Goal: Task Accomplishment & Management: Use online tool/utility

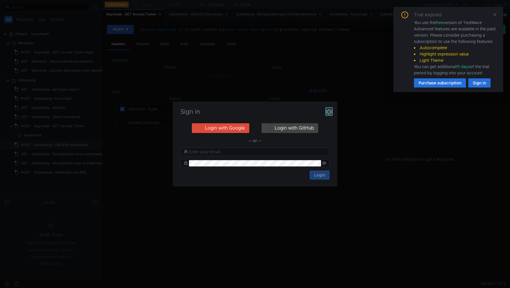
click at [330, 113] on icon "button" at bounding box center [329, 112] width 6 height 6
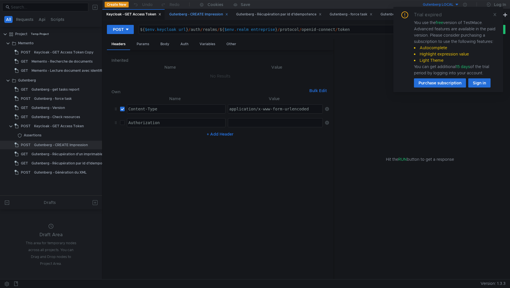
click at [193, 12] on div "Gutenberg - CREATE Impression" at bounding box center [198, 14] width 59 height 6
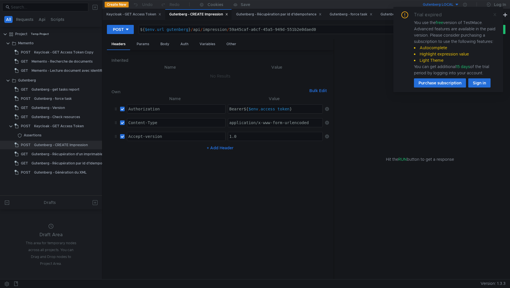
click at [495, 15] on icon at bounding box center [495, 14] width 3 height 3
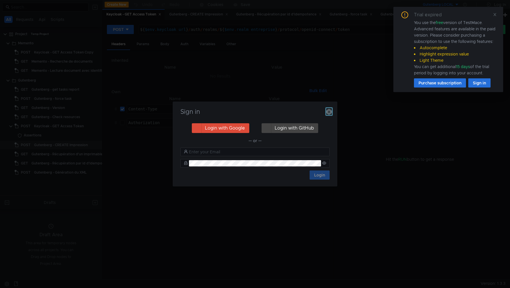
click at [331, 111] on icon "button" at bounding box center [329, 112] width 6 height 6
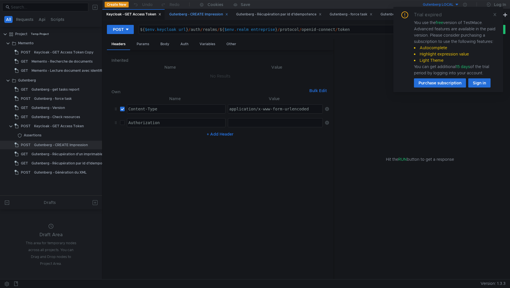
click at [197, 14] on div "Gutenberg - CREATE Impression" at bounding box center [198, 14] width 59 height 6
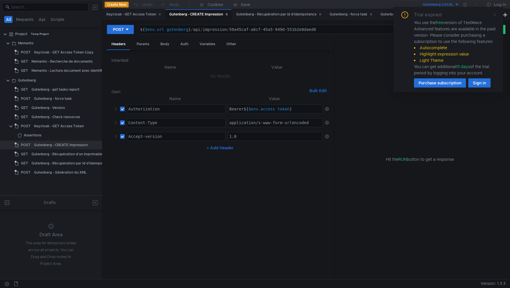
click at [495, 17] on span at bounding box center [495, 14] width 4 height 5
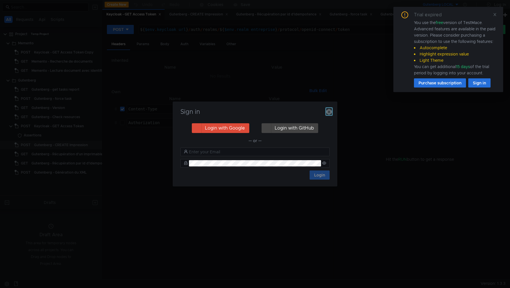
click at [329, 112] on icon "button" at bounding box center [329, 112] width 6 height 6
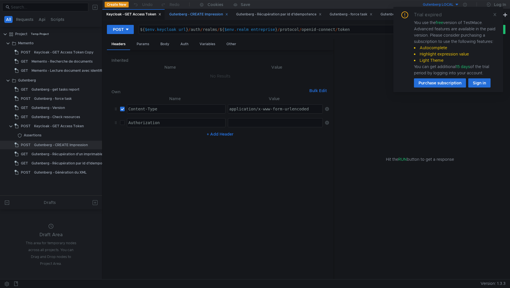
click at [190, 13] on div "Gutenberg - CREATE Impression" at bounding box center [198, 14] width 59 height 6
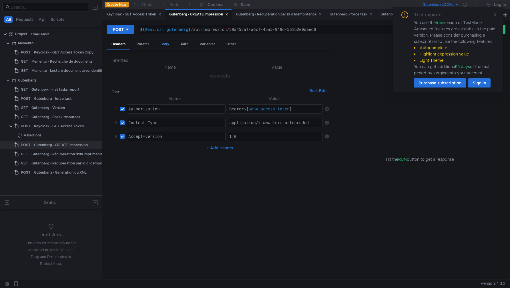
click at [164, 43] on div "Body" at bounding box center [165, 44] width 18 height 11
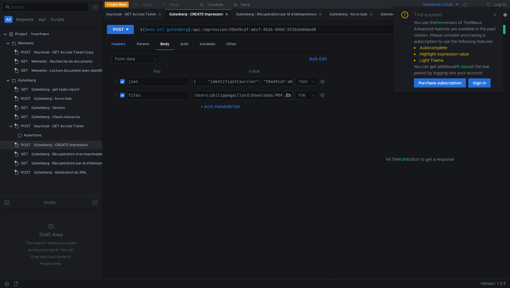
click at [115, 48] on div "Headers" at bounding box center [118, 44] width 23 height 11
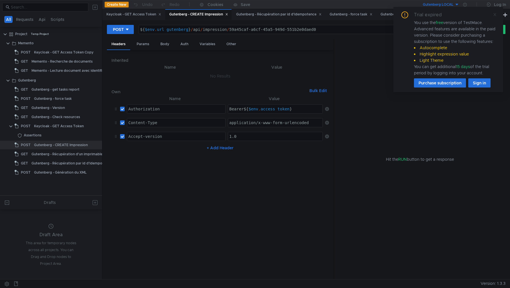
click at [495, 15] on icon at bounding box center [495, 14] width 3 height 3
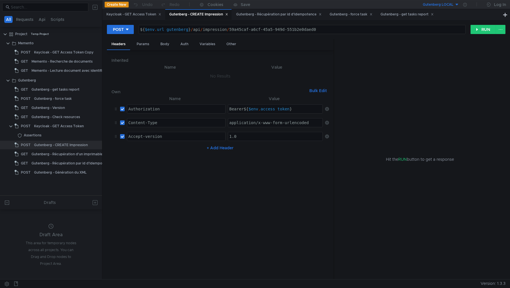
click at [456, 5] on button "Gutenberg LOCAL" at bounding box center [440, 4] width 40 height 9
click at [440, 27] on li "EXIRIS DEV" at bounding box center [460, 25] width 80 height 9
type textarea "${$env.url_gutenberg}/api/impression/59a45caf-a6cf-45a5-949d-551b2e0daed0"
click at [176, 28] on div "${ $env . url_gutenberg } / api / impression / 59a45caf-a6cf-45a5-949d-551b2e0d…" at bounding box center [302, 34] width 327 height 14
click at [178, 31] on div "${ $env . url_gutenberg } / api / impression / 59a45caf-a6cf-45a5-949d-551b2e0d…" at bounding box center [302, 34] width 327 height 14
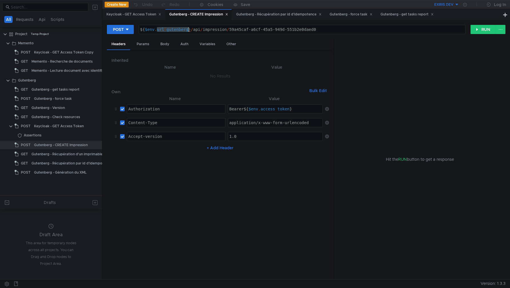
click at [178, 31] on div "${ $env . url_gutenberg } / api / impression / 59a45caf-a6cf-45a5-949d-551b2e0d…" at bounding box center [302, 34] width 327 height 14
click at [465, 5] on icon at bounding box center [465, 5] width 4 height 4
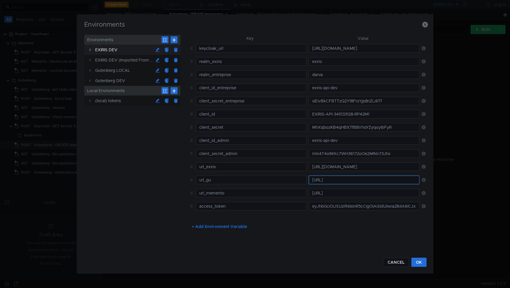
click at [343, 179] on input "https://gestion-utilisateurs-exiris.dev.svc.darva.prive" at bounding box center [364, 180] width 111 height 9
click at [397, 261] on button "CANCEL" at bounding box center [396, 262] width 26 height 9
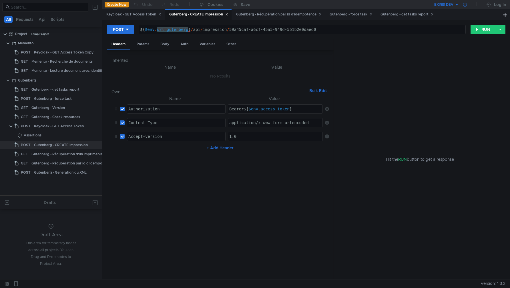
click at [466, 4] on icon at bounding box center [465, 5] width 4 height 4
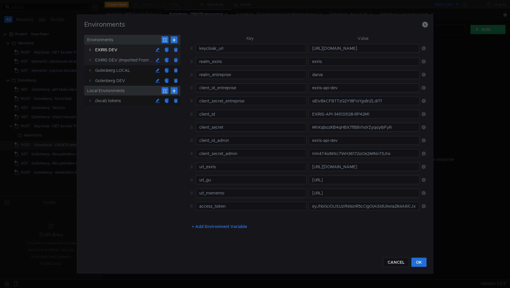
click at [114, 60] on div "EXIRIS DEV (Imported From Postman)" at bounding box center [124, 60] width 58 height 10
click at [106, 52] on div "EXIRIS DEV" at bounding box center [124, 50] width 58 height 10
click at [105, 59] on div "EXIRIS DEV (Imported From Postman)" at bounding box center [124, 60] width 58 height 10
click at [106, 51] on div "EXIRIS DEV" at bounding box center [124, 50] width 58 height 10
click at [107, 71] on div "Gutenberg LOCAL" at bounding box center [124, 70] width 58 height 10
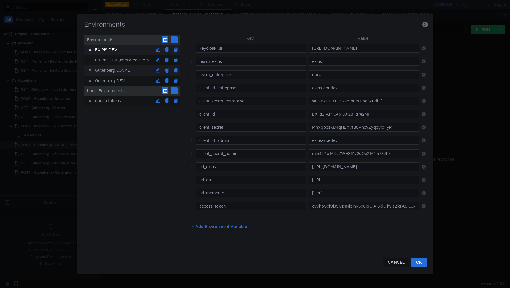
type input "realm_entreprise"
type input "darva"
type input "client_id_entreprise"
type input "darva-exiris-servicesinternes-dev"
type input "client_secret_entreprise"
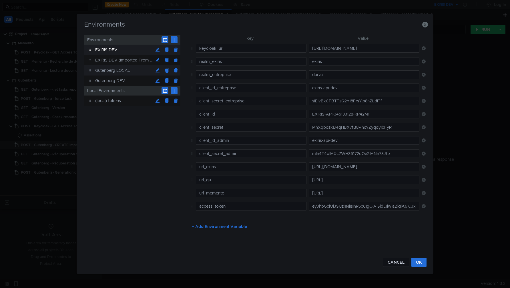
type input "ZphbWmGcMJNZf6O360c3JvPJqGYKIKFH"
type input "url_gutenberg"
type input "http://localhost:8080"
type input "access_token"
type input "eyJhbGciOiJSUzI1NiIsInR5cCIgOiAiSldUIiwia2lkIiA6ICJxRkc4dGN6QUlpQm5wYUdZa2UyM1V…"
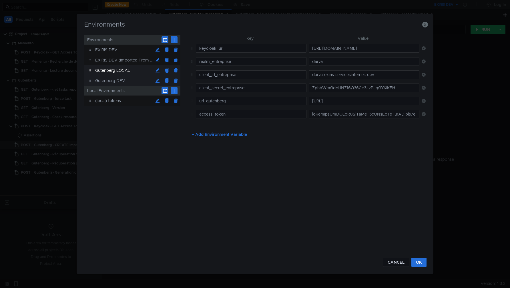
click at [107, 81] on div "Gutenberg DEV" at bounding box center [124, 81] width 58 height 10
type input "https://gutenberg-dev.rkinterne.apps.darva.com/"
type input "eyJhbGciOiJSUzI1NiIsInR5cCIgOiAiSldUIiwia2lkIiA6ICJxRkc4dGN6QUlpQm5wYUdZa2UyM1V…"
click at [352, 102] on input "https://gutenberg-dev.rkinterne.apps.darva.com/" at bounding box center [364, 101] width 111 height 9
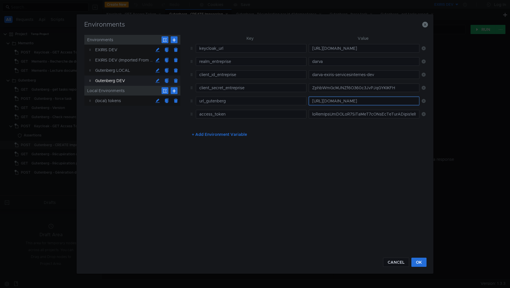
click at [352, 102] on input "https://gutenberg-dev.rkinterne.apps.darva.com/" at bounding box center [364, 101] width 111 height 9
click at [402, 265] on button "CANCEL" at bounding box center [396, 262] width 26 height 9
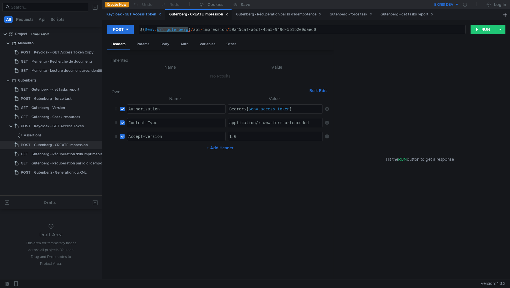
click at [127, 11] on div "Keycloak - GET Access Token" at bounding box center [133, 14] width 55 height 6
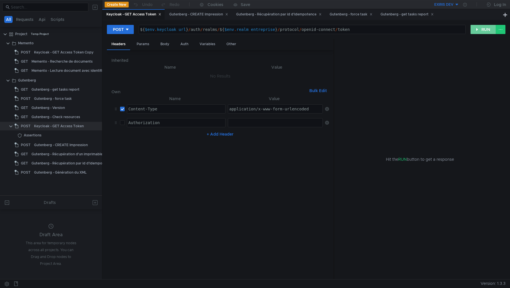
click at [483, 29] on button "RUN" at bounding box center [483, 29] width 25 height 9
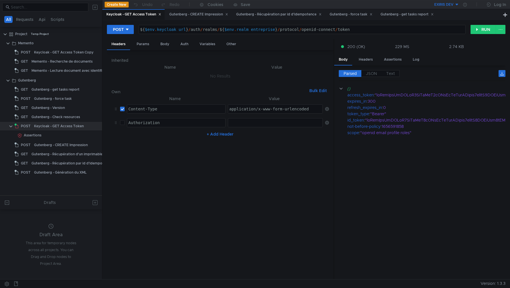
click at [372, 77] on div "Parsed JSON Text" at bounding box center [422, 75] width 167 height 11
click at [371, 74] on span "JSON" at bounding box center [371, 73] width 11 height 5
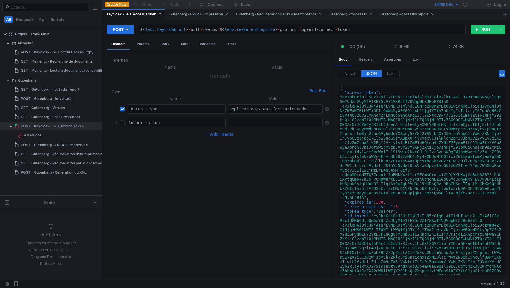
type textarea ""access_token": "eyJhbGciOiJSUzI1NiIsInR5cCIgOiAiSldUIiwia2lkIiA6ICJxRkc4dGN6QU…"
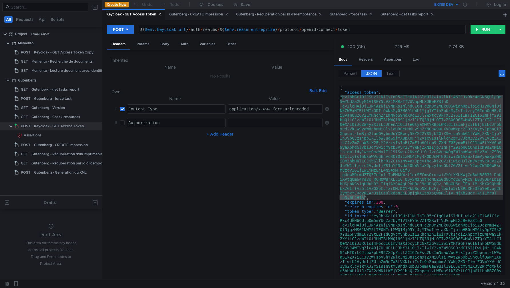
drag, startPoint x: 343, startPoint y: 97, endPoint x: 365, endPoint y: 200, distance: 105.4
click at [365, 200] on div "{ "access_token" : "eyJhbGciOiJSUzI1NiIsInR5cCIgOiAiSldUIiwia2lkIiA6ICJxRkc4dGN…" at bounding box center [421, 226] width 164 height 281
click at [368, 163] on div "{ "access_token" : "eyJhbGciOiJSUzI1NiIsInR5cCIgOiAiSldUIiwia2lkIiA6ICJxRkc4dGN…" at bounding box center [421, 226] width 164 height 281
drag, startPoint x: 364, startPoint y: 196, endPoint x: 343, endPoint y: 99, distance: 99.4
click at [343, 99] on div "{ "access_token" : "eyJhbGciOiJSUzI1NiIsInR5cCIgOiAiSldUIiwia2lkIiA6ICJxRkc4dGN…" at bounding box center [421, 226] width 164 height 281
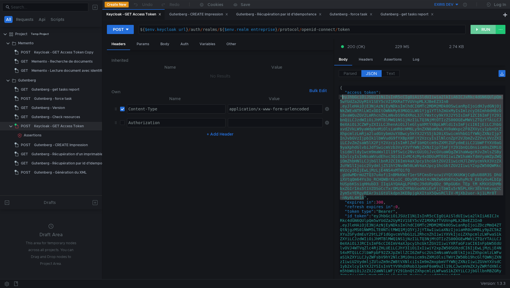
click at [479, 31] on button "RUN" at bounding box center [483, 29] width 25 height 9
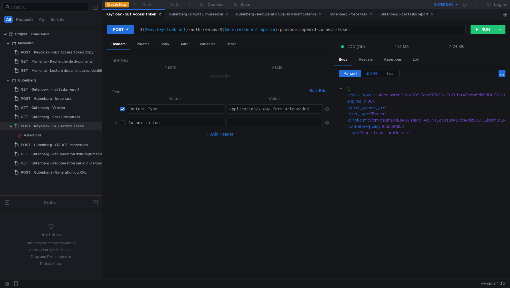
click at [366, 73] on span "JSON" at bounding box center [371, 73] width 11 height 5
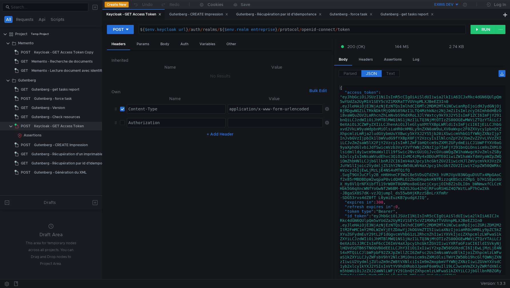
type textarea ""access_token": "eyJhbGciOiJSUzI1NiIsInR5cCIgOiAiSldUIiwia2lkIiA6ICJxRkc4dGN6QU…"
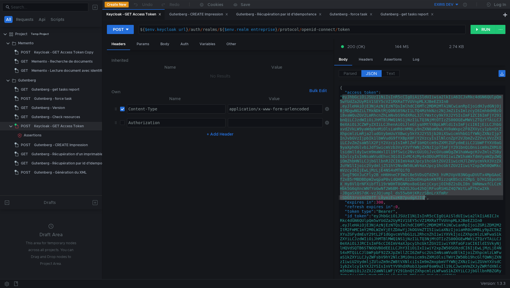
drag, startPoint x: 343, startPoint y: 98, endPoint x: 424, endPoint y: 198, distance: 128.5
click at [424, 198] on div "{ "access_token" : "eyJhbGciOiJSUzI1NiIsInR5cCIgOiAiSldUIiwia2lkIiA6ICJxRkc4dGN…" at bounding box center [421, 228] width 164 height 285
click at [202, 12] on div "Gutenberg - CREATE Impression" at bounding box center [198, 14] width 59 height 6
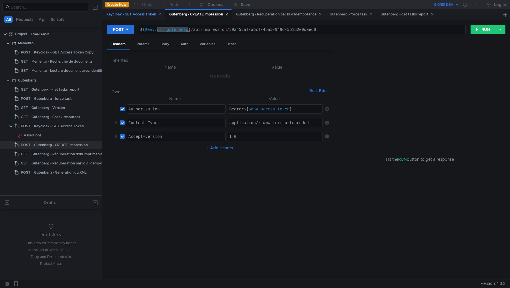
click at [142, 16] on div "Keycloak - GET Access Token" at bounding box center [133, 14] width 55 height 6
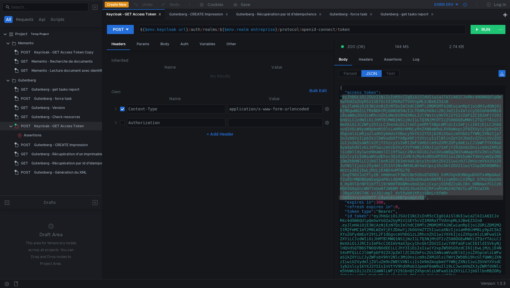
click at [465, 6] on icon at bounding box center [465, 5] width 4 height 4
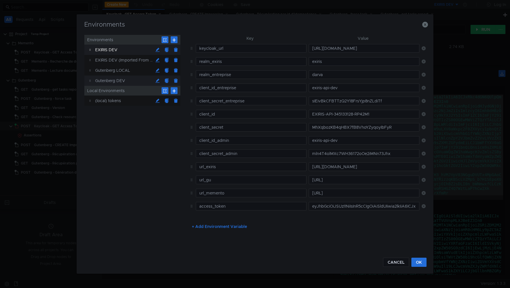
click at [112, 82] on div "Gutenberg DEV" at bounding box center [124, 81] width 58 height 10
type input "realm_entreprise"
type input "darva"
type input "client_id_entreprise"
type input "darva-exiris-servicesinternes-dev"
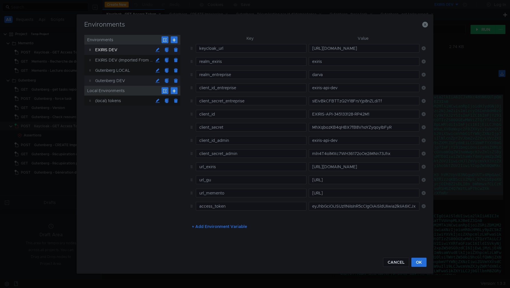
type input "client_secret_entreprise"
type input "ZphbWmGcMJNZf6O360c3JvPJqGYKIKFH"
type input "url_gutenberg"
type input "https://gutenberg-dev.rkinterne.apps.darva.com/"
type input "access_token"
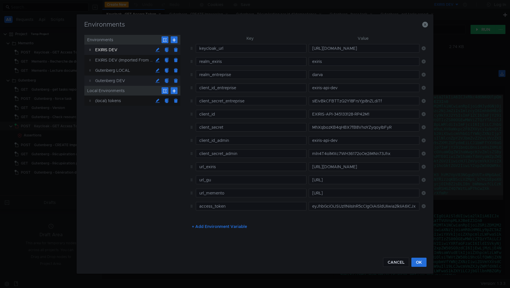
type input "eyJhbGciOiJSUzI1NiIsInR5cCIgOiAiSldUIiwia2lkIiA6ICJxRkc4dGN6QUlpQm5wYUdZa2UyM1V…"
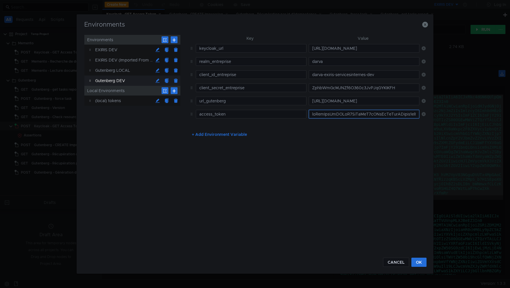
click at [340, 117] on input "text" at bounding box center [364, 114] width 111 height 9
paste input "eyJhbGciOiJSUzI1NiIsInR5cCIgOiAiSldUIiwia2lkIiA6ICJxRkc4dGN6QUlpQm5wYUdZa2UyM1V…"
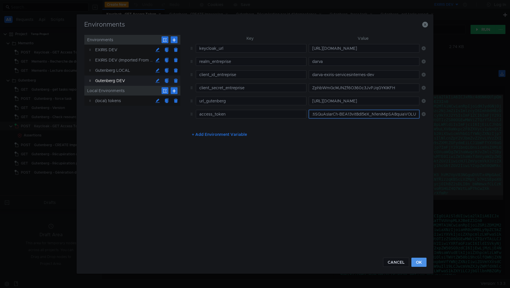
type input "eyJhbGciOiJSUzI1NiIsInR5cCIgOiAiSldUIiwia2lkIiA6ICJxRkc4dGN6QUlpQm5wYUdZa2UyM1V…"
click at [423, 260] on button "OK" at bounding box center [419, 262] width 15 height 9
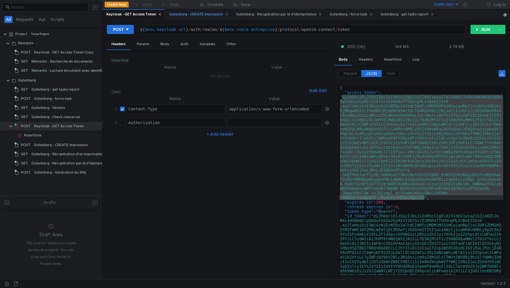
click at [203, 15] on div "Gutenberg - CREATE Impression" at bounding box center [198, 14] width 59 height 6
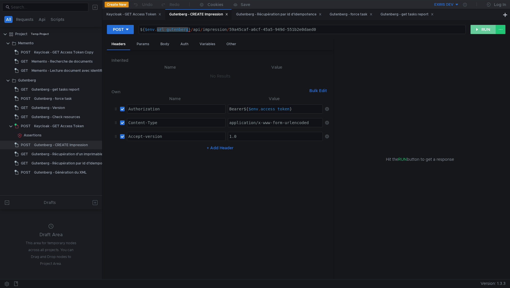
click at [479, 31] on button "RUN" at bounding box center [483, 29] width 25 height 9
click at [455, 78] on div "Error: getaddrinfo ENOTFOUND undefined" at bounding box center [419, 173] width 171 height 214
click at [175, 29] on div "${ $env . url_gutenberg } / api / impression / 59a45caf-a6cf-45a5-949d-551b2e0d…" at bounding box center [302, 34] width 327 height 14
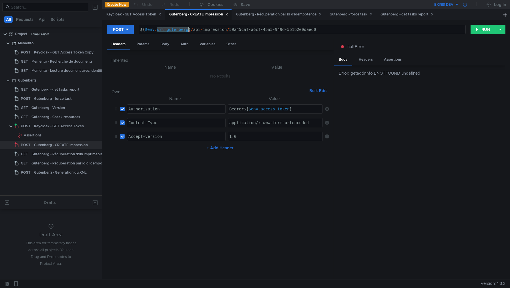
click at [464, 4] on icon at bounding box center [465, 5] width 4 height 4
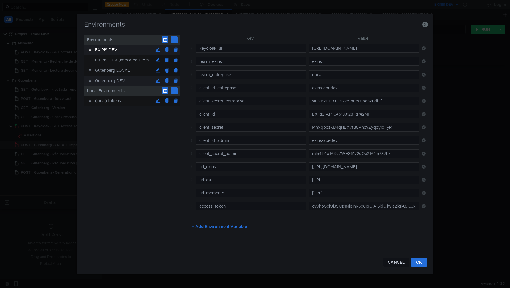
click at [115, 82] on div "Gutenberg DEV" at bounding box center [124, 81] width 58 height 10
type input "realm_entreprise"
type input "darva"
type input "client_id_entreprise"
type input "darva-exiris-servicesinternes-dev"
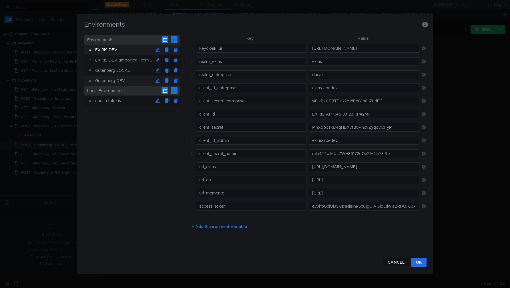
type input "client_secret_entreprise"
type input "ZphbWmGcMJNZf6O360c3JvPJqGYKIKFH"
type input "url_gutenberg"
type input "https://gutenberg-dev.rkinterne.apps.darva.com/"
type input "access_token"
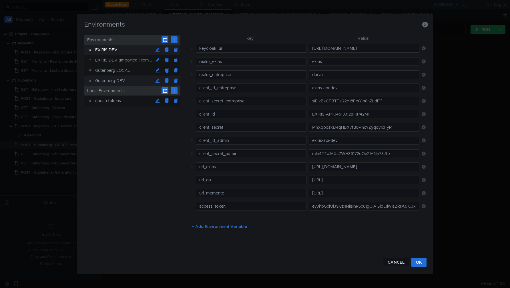
type input "eyJhbGciOiJSUzI1NiIsInR5cCIgOiAiSldUIiwia2lkIiA6ICJxRkc4dGN6QUlpQm5wYUdZa2UyM1V…"
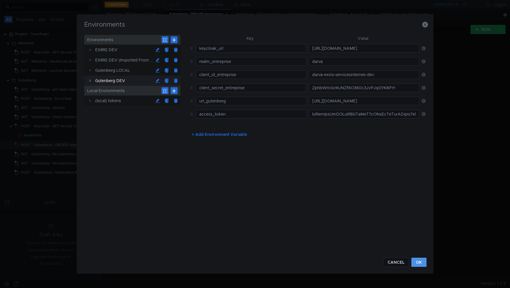
click at [423, 260] on button "OK" at bounding box center [419, 262] width 15 height 9
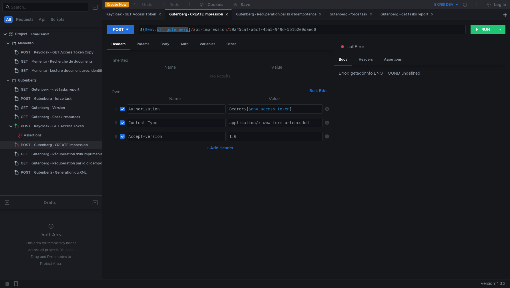
click at [454, 4] on button "EXIRIS DEV" at bounding box center [440, 4] width 40 height 9
click at [433, 52] on li "Gutenberg DEV" at bounding box center [460, 53] width 80 height 9
click at [480, 30] on button "RUN" at bounding box center [483, 29] width 25 height 9
click at [466, 5] on icon at bounding box center [465, 5] width 4 height 4
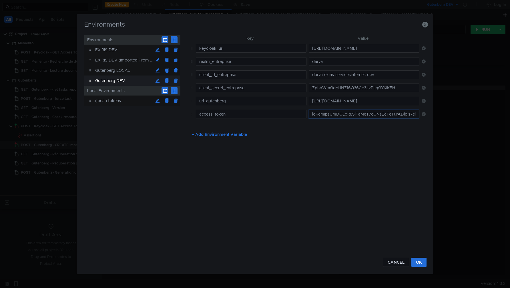
click at [333, 116] on input "text" at bounding box center [364, 114] width 111 height 9
paste input "eyJhbGciOiJSUzI1NiIsInR5cCIgOiAiSldUIiwia2lkIiA6ICJxRkc4dGN6QUlpQm5wYUdZa2UyM1V…"
type input "eyJhbGciOiJSUzI1NiIsInR5cCIgOiAiSldUIiwia2lkIiA6ICJxRkc4dGN6QUlpQm5wYUdZa2UyM1V…"
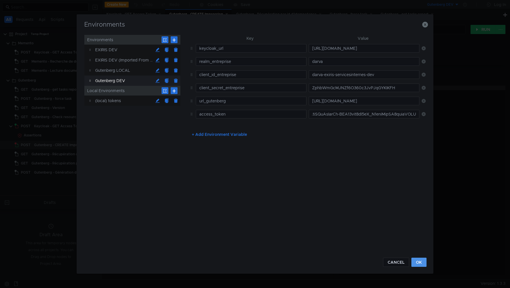
click at [423, 265] on button "OK" at bounding box center [419, 262] width 15 height 9
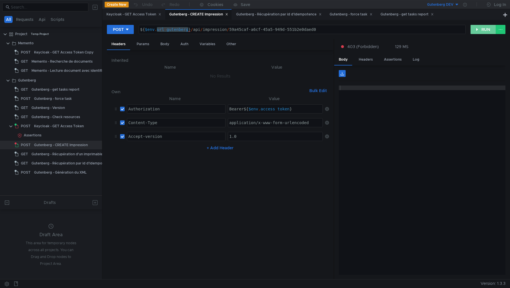
click at [480, 28] on button "RUN" at bounding box center [483, 29] width 25 height 9
click at [138, 13] on div "Keycloak - GET Access Token" at bounding box center [133, 14] width 55 height 6
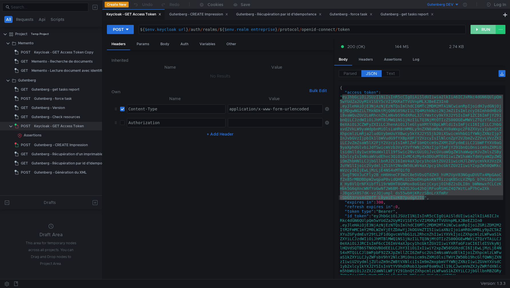
click at [479, 30] on button "RUN" at bounding box center [483, 29] width 25 height 9
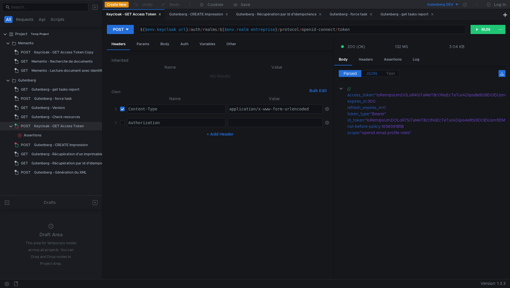
click at [371, 72] on span "JSON" at bounding box center [371, 73] width 11 height 5
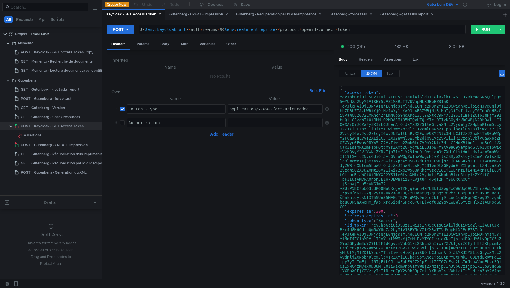
type textarea ""access_token": "eyJhbGciOiJSUzI1NiIsInR5cCIgOiAiSldUIiwia2lkIiA6ICJxRkc4dGN6QU…"
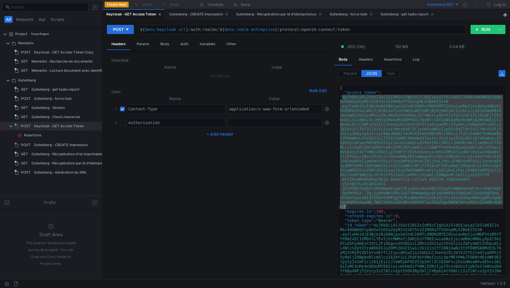
drag, startPoint x: 343, startPoint y: 98, endPoint x: 344, endPoint y: 207, distance: 108.7
click at [344, 207] on div "{ "access_token" : "eyJhbGciOiJSUzI1NiIsInR5cCIgOiAiSldUIiwia2lkIiA6ICJxRkc4dGN…" at bounding box center [421, 233] width 164 height 295
